Goal: Task Accomplishment & Management: Use online tool/utility

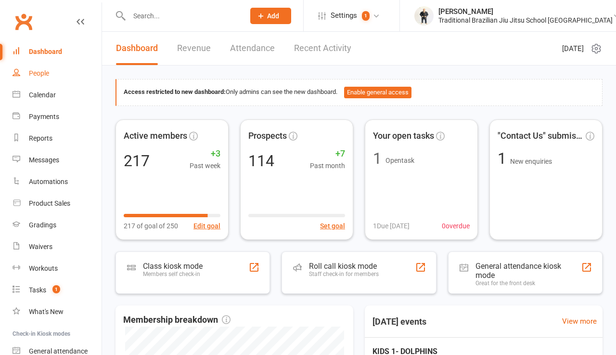
click at [38, 76] on div "People" at bounding box center [39, 73] width 20 height 8
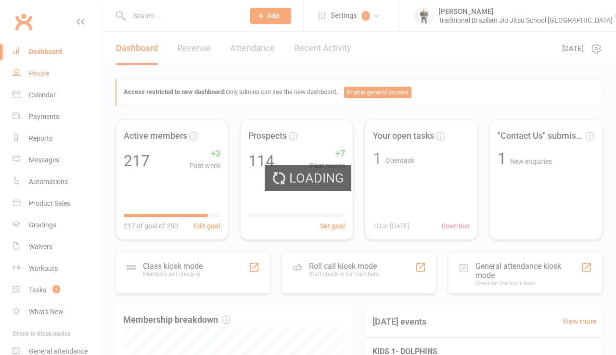
select select "100"
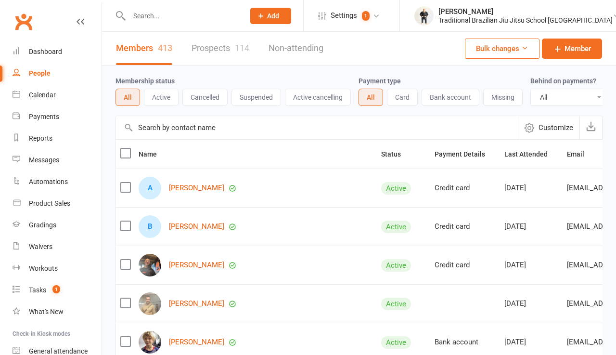
click at [164, 20] on input "text" at bounding box center [182, 15] width 112 height 13
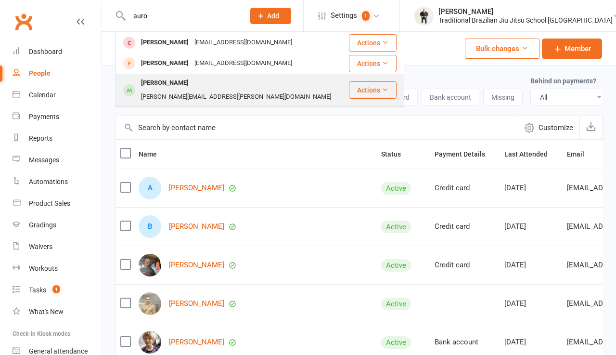
type input "auro"
click at [158, 80] on div "[PERSON_NAME]" at bounding box center [164, 83] width 53 height 14
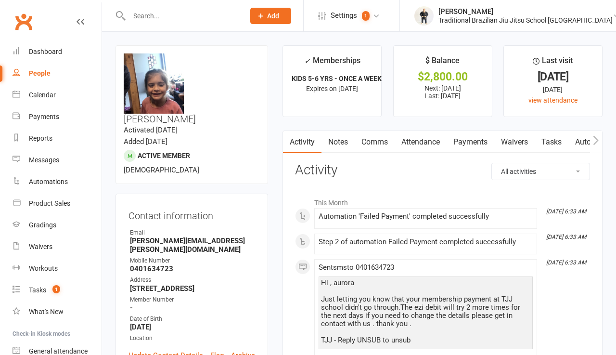
click at [467, 138] on link "Payments" at bounding box center [471, 142] width 48 height 22
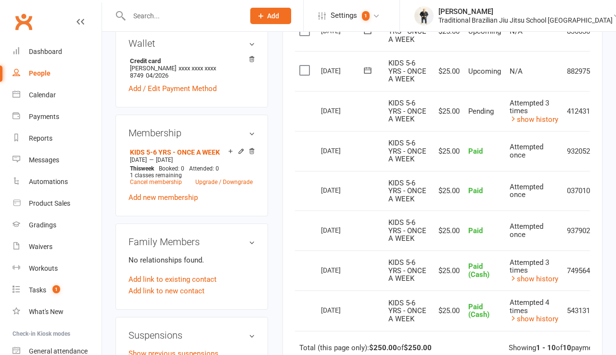
scroll to position [311, 0]
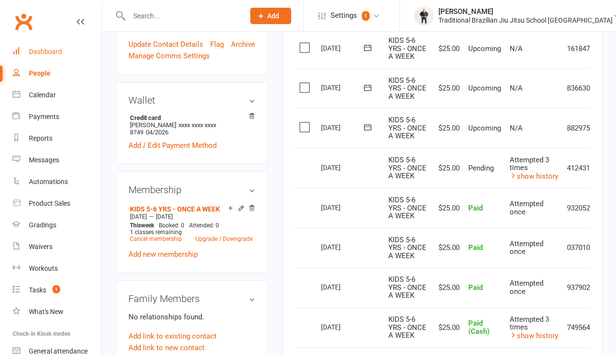
click at [49, 47] on link "Dashboard" at bounding box center [57, 52] width 89 height 22
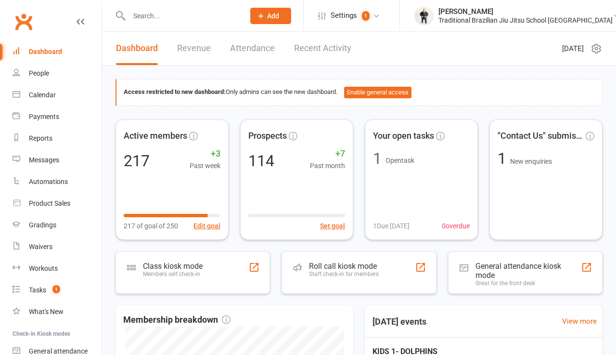
click at [152, 16] on input "text" at bounding box center [182, 15] width 112 height 13
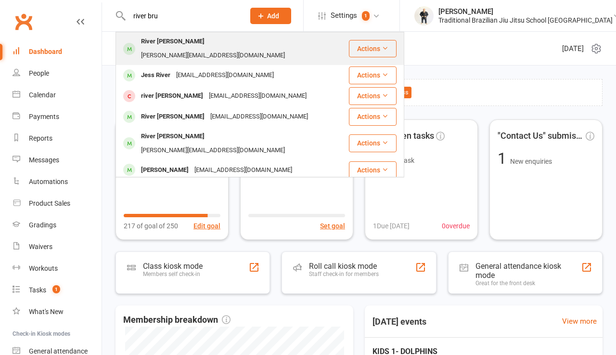
type input "river bro"
drag, startPoint x: 155, startPoint y: 32, endPoint x: 157, endPoint y: 41, distance: 9.6
click at [157, 41] on div "River [PERSON_NAME]" at bounding box center [172, 42] width 69 height 14
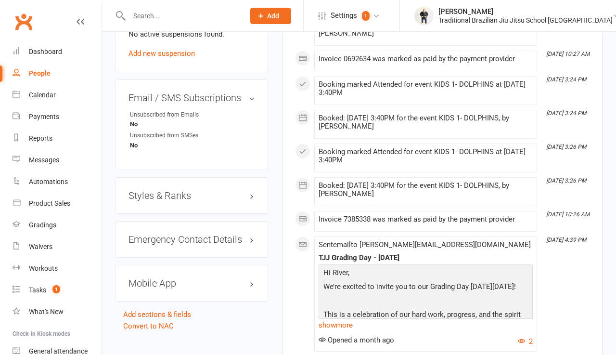
scroll to position [751, 0]
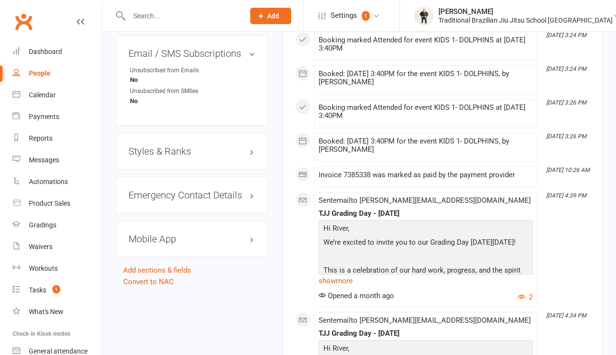
click at [181, 146] on h3 "Styles & Ranks" at bounding box center [192, 151] width 127 height 11
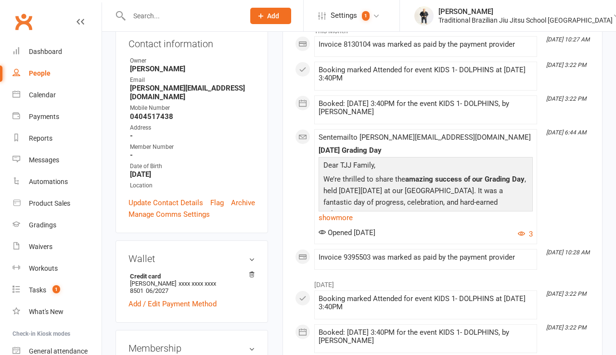
scroll to position [170, 0]
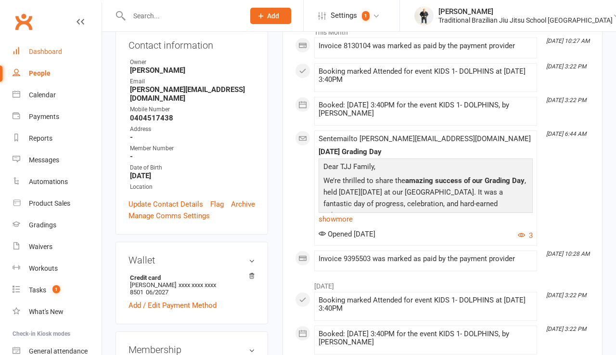
click at [46, 57] on link "Dashboard" at bounding box center [57, 52] width 89 height 22
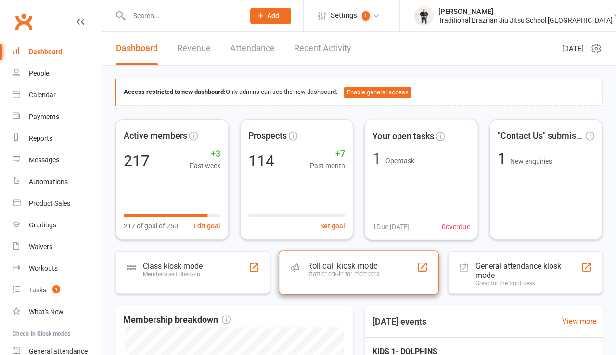
click at [368, 270] on div "Roll call kiosk mode" at bounding box center [344, 266] width 72 height 10
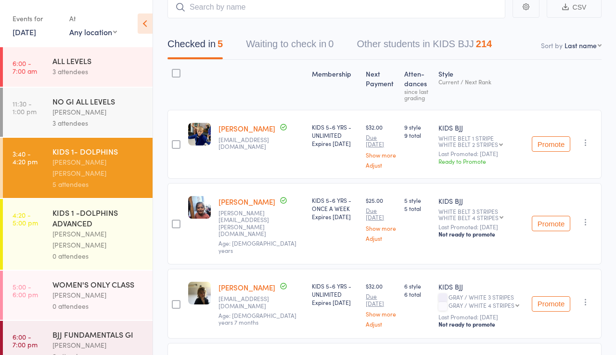
scroll to position [84, 0]
click at [333, 197] on div "KIDS 5-6 YRS - ONCE A WEEK Expires [DATE]" at bounding box center [335, 209] width 46 height 25
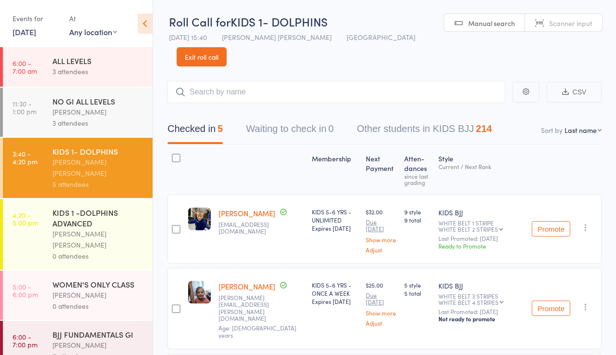
scroll to position [0, 0]
click at [227, 81] on input "search" at bounding box center [337, 92] width 338 height 22
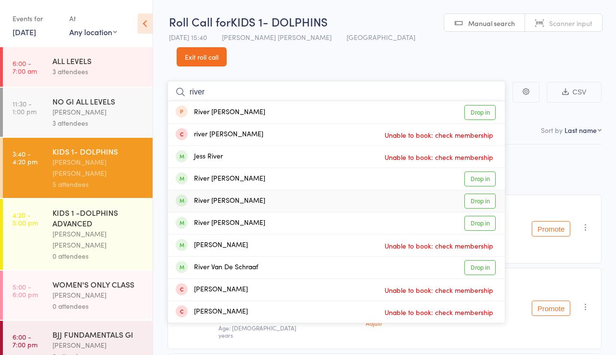
type input "river"
click at [475, 194] on link "Drop in" at bounding box center [480, 201] width 31 height 15
